Goal: Use online tool/utility: Use online tool/utility

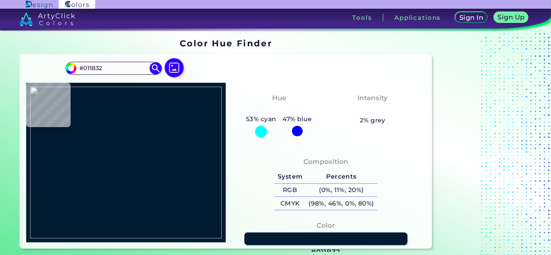
type input "#000000"
type input "#e9c4a9"
type input "#E9C4A9"
type input "#fafefe"
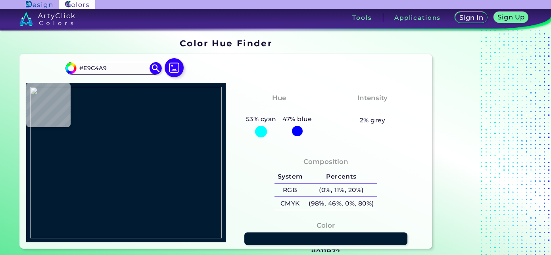
type input "#FAFEFE"
type input "#c7fcfe"
type input "#C7FCFE"
type input "#311507"
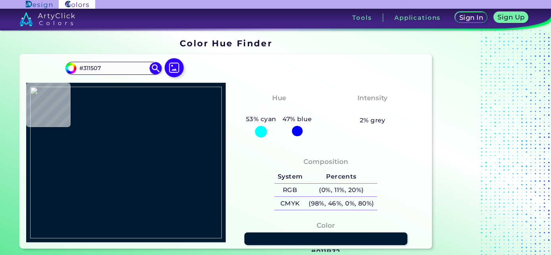
type input "#541805"
type input "#602405"
type input "#5f2001"
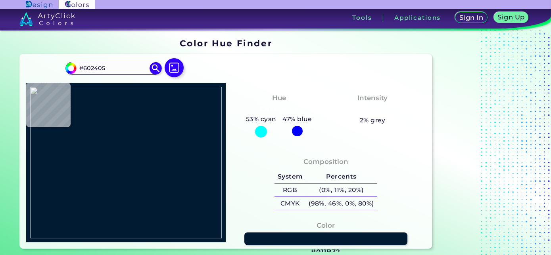
type input "#5F2001"
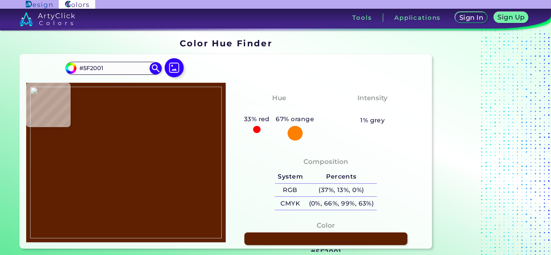
type input "#622000"
type input "#642100"
type input "#6d2806"
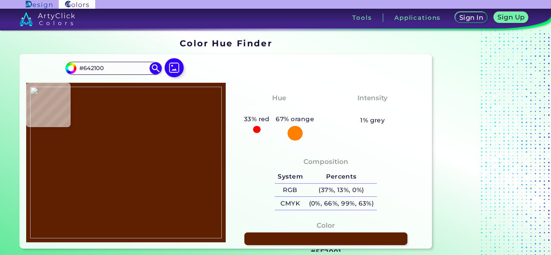
type input "#6D2806"
type input "#722d09"
type input "#722D09"
type input "#7a330e"
type input "#7A330E"
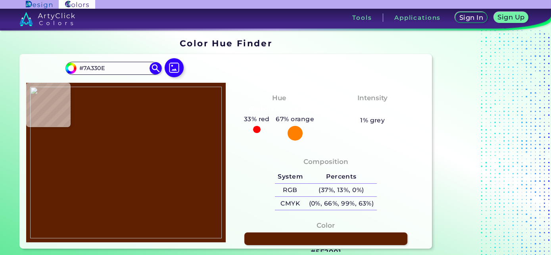
type input "#6d2a07"
type input "#6D2A07"
type input "#5e1f00"
type input "#5E1F00"
type input "#5a1f01"
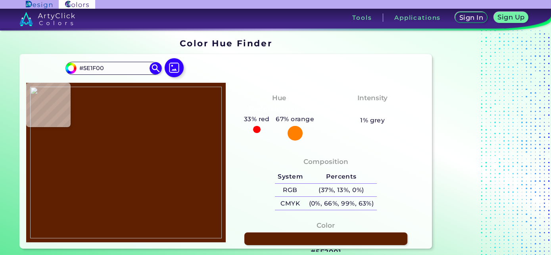
type input "#5A1F01"
type input "#5c2103"
type input "#5C2103"
type input "#5d2002"
type input "#5D2002"
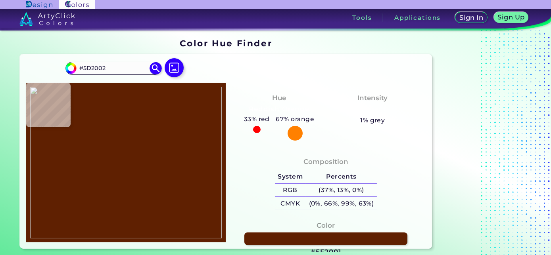
type input "#632303"
type input "#652303"
type input "#5d1c00"
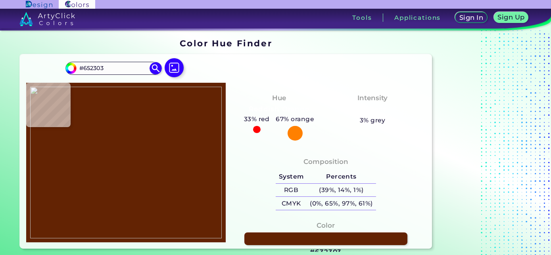
type input "#5D1C00"
type input "#602103"
type input "#5e2102"
type input "#5E2102"
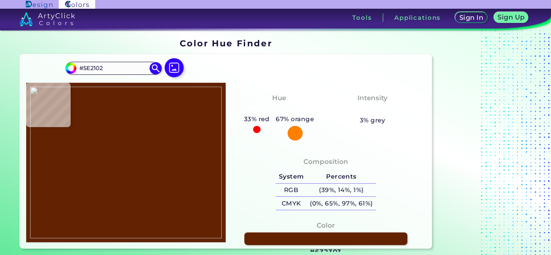
type input "#5f2102"
type input "#5F2102"
type input "#672201"
type input "#782f0a"
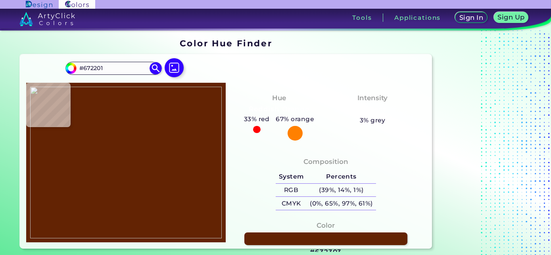
type input "#782F0A"
type input "#7b320b"
type input "#7B320B"
type input "#84390e"
type input "#84390E"
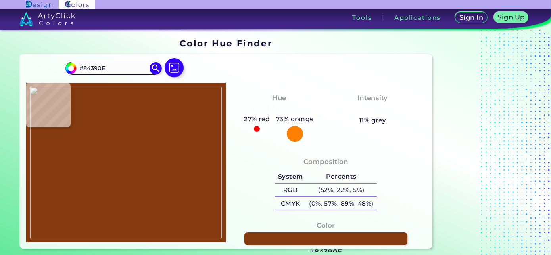
type input "#7f380e"
type input "#7F380E"
type input "#712d06"
type input "#712D06"
type input "#77320c"
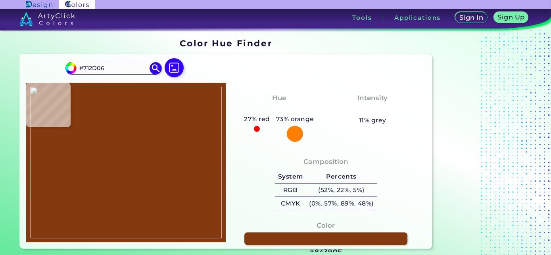
type input "#77320C"
type input "#7b3410"
type input "#7B3410"
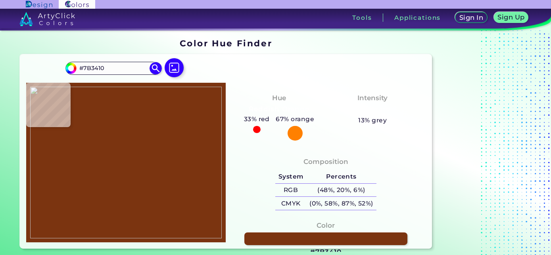
type input "#712e0c"
type input "#712E0C"
type input "#7b3410"
type input "#7B3410"
type input "#81350e"
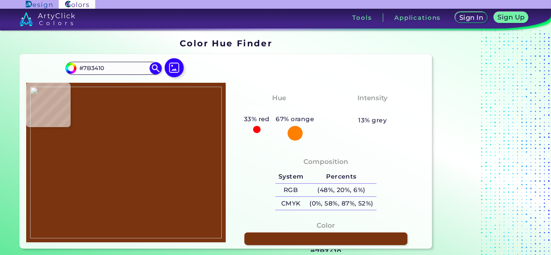
type input "#81350E"
type input "#893c13"
type input "#893C13"
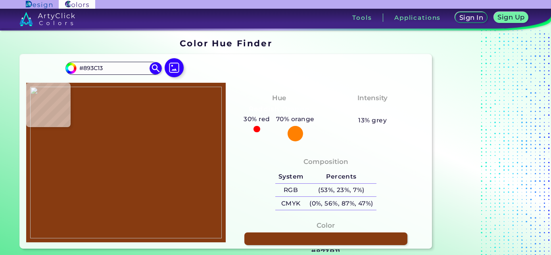
type input "#873b11"
type input "#873B11"
type input "#84390e"
type input "#84390E"
type input "#80360c"
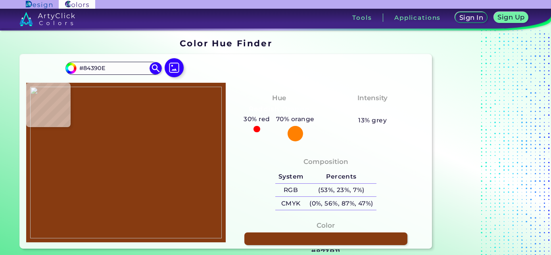
type input "#80360C"
click at [108, 119] on img at bounding box center [126, 163] width 192 height 152
click at [276, 237] on link at bounding box center [325, 239] width 164 height 13
